Goal: Entertainment & Leisure: Browse casually

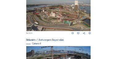
scroll to position [167, 0]
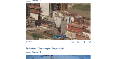
drag, startPoint x: 40, startPoint y: 21, endPoint x: 54, endPoint y: 18, distance: 14.8
click at [54, 18] on img at bounding box center [58, 21] width 65 height 36
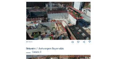
scroll to position [111, 0]
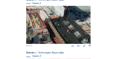
drag, startPoint x: 83, startPoint y: 23, endPoint x: 48, endPoint y: 4, distance: 40.9
click at [48, 4] on div "Rinkoniën / Antwerpen Royerssluis Camera 2 Tu 19 Aug 2025 11:15" at bounding box center [58, 22] width 65 height 49
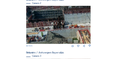
drag, startPoint x: 48, startPoint y: 11, endPoint x: 119, endPoint y: 26, distance: 72.4
click at [117, 26] on html "Camera's Timelapses Mijn C-Site Feed Fotoshow Kaart Zoeken Volledig scherm Rink…" at bounding box center [58, 47] width 117 height 316
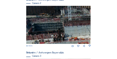
drag, startPoint x: 77, startPoint y: 34, endPoint x: 106, endPoint y: 47, distance: 31.9
click at [106, 47] on div "Camera's Timelapses Mijn C-Site Feed Fotoshow Kaart Zoeken Volledig scherm Rink…" at bounding box center [58, 47] width 117 height 316
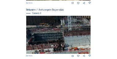
scroll to position [74, 0]
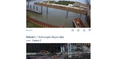
drag, startPoint x: 78, startPoint y: 12, endPoint x: 41, endPoint y: 14, distance: 36.5
click at [33, 16] on img at bounding box center [58, 9] width 65 height 37
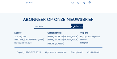
scroll to position [259, 0]
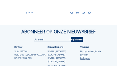
scroll to position [238, 0]
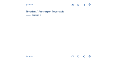
scroll to position [154, 0]
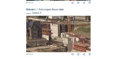
drag, startPoint x: 37, startPoint y: 35, endPoint x: 71, endPoint y: 43, distance: 34.7
click at [71, 43] on img at bounding box center [58, 33] width 65 height 36
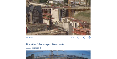
scroll to position [173, 0]
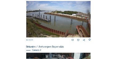
scroll to position [62, 0]
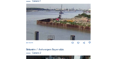
drag, startPoint x: 41, startPoint y: 14, endPoint x: 73, endPoint y: 19, distance: 31.7
click at [73, 19] on img at bounding box center [58, 22] width 65 height 37
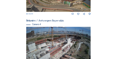
scroll to position [210, 0]
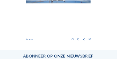
scroll to position [204, 0]
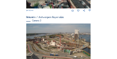
scroll to position [148, 0]
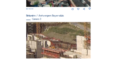
drag, startPoint x: 59, startPoint y: 48, endPoint x: 59, endPoint y: 43, distance: 5.6
click at [59, 43] on img at bounding box center [58, 40] width 65 height 36
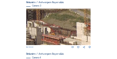
scroll to position [160, 0]
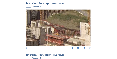
drag, startPoint x: 65, startPoint y: 39, endPoint x: 69, endPoint y: 38, distance: 3.8
click at [69, 38] on img at bounding box center [58, 27] width 65 height 36
